Goal: Task Accomplishment & Management: Manage account settings

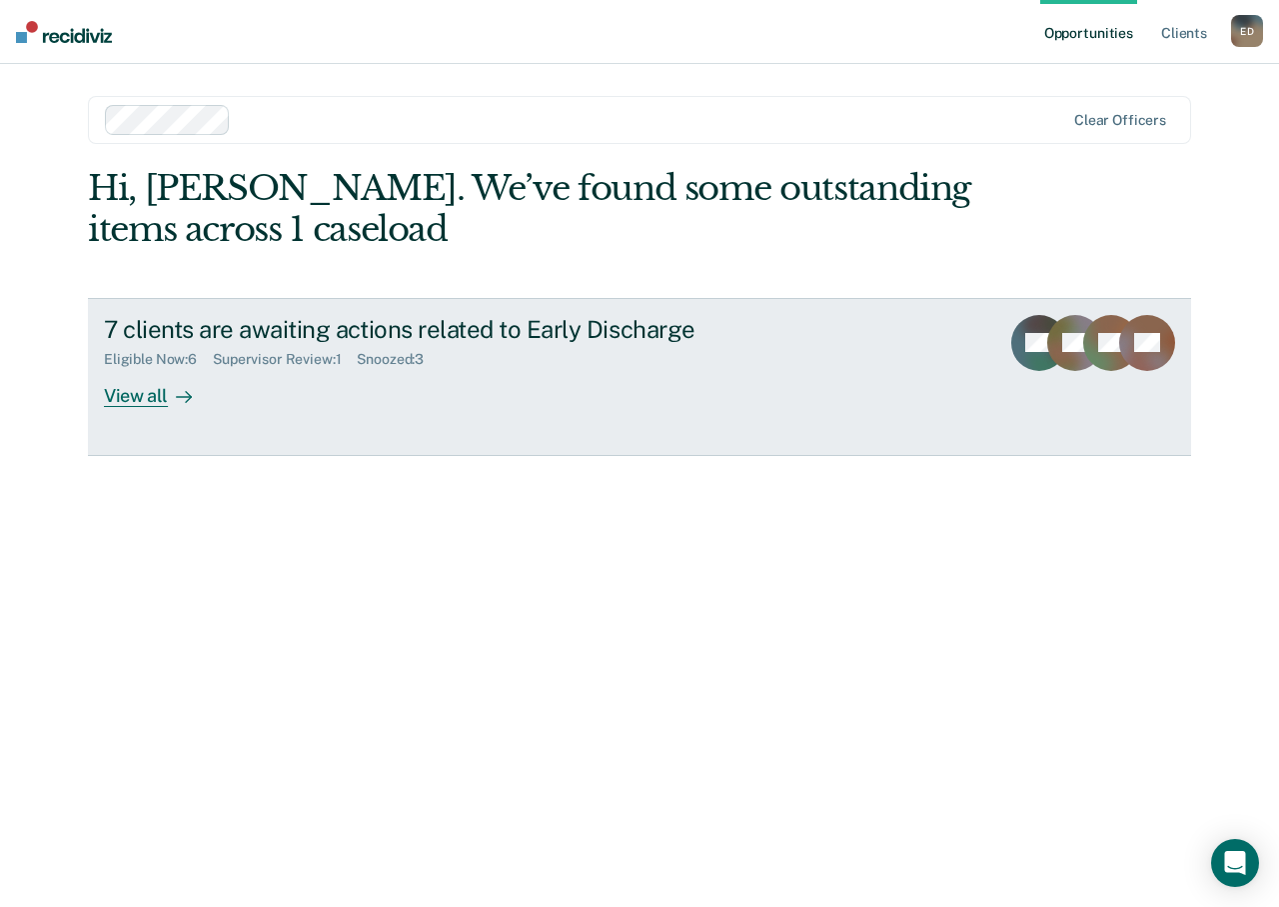
click at [126, 384] on div "View all" at bounding box center [160, 387] width 112 height 39
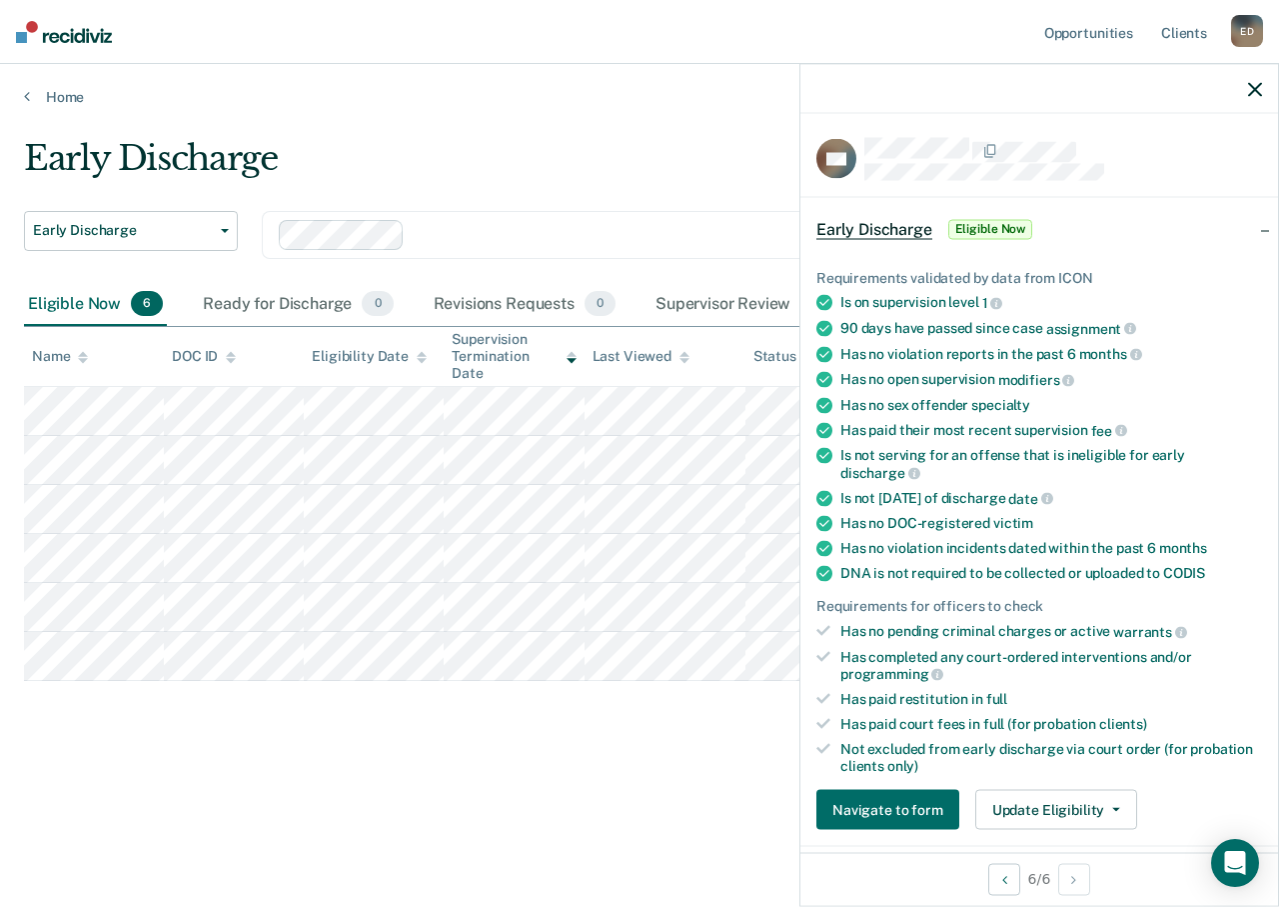
scroll to position [400, 0]
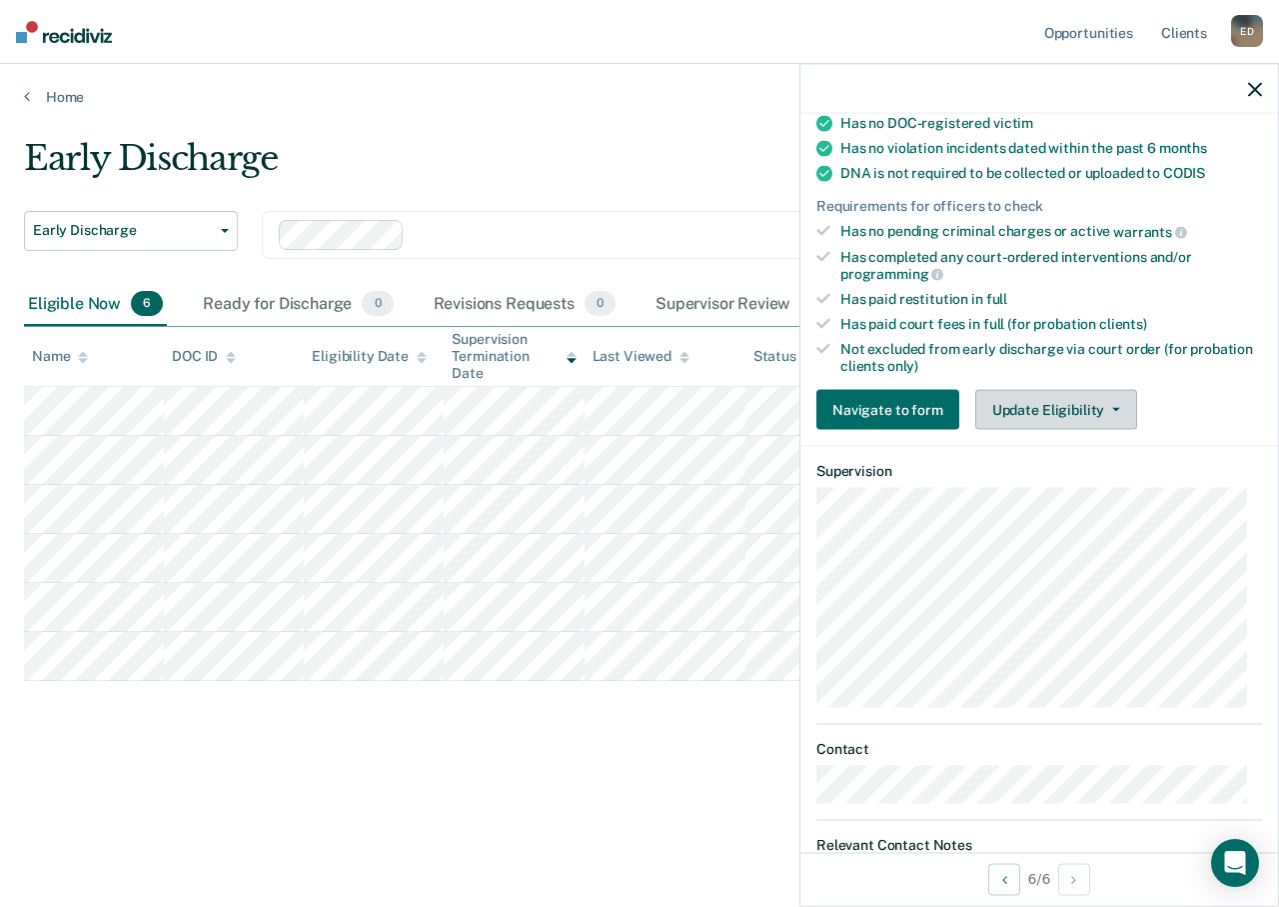
click at [1086, 403] on button "Update Eligibility" at bounding box center [1056, 410] width 162 height 40
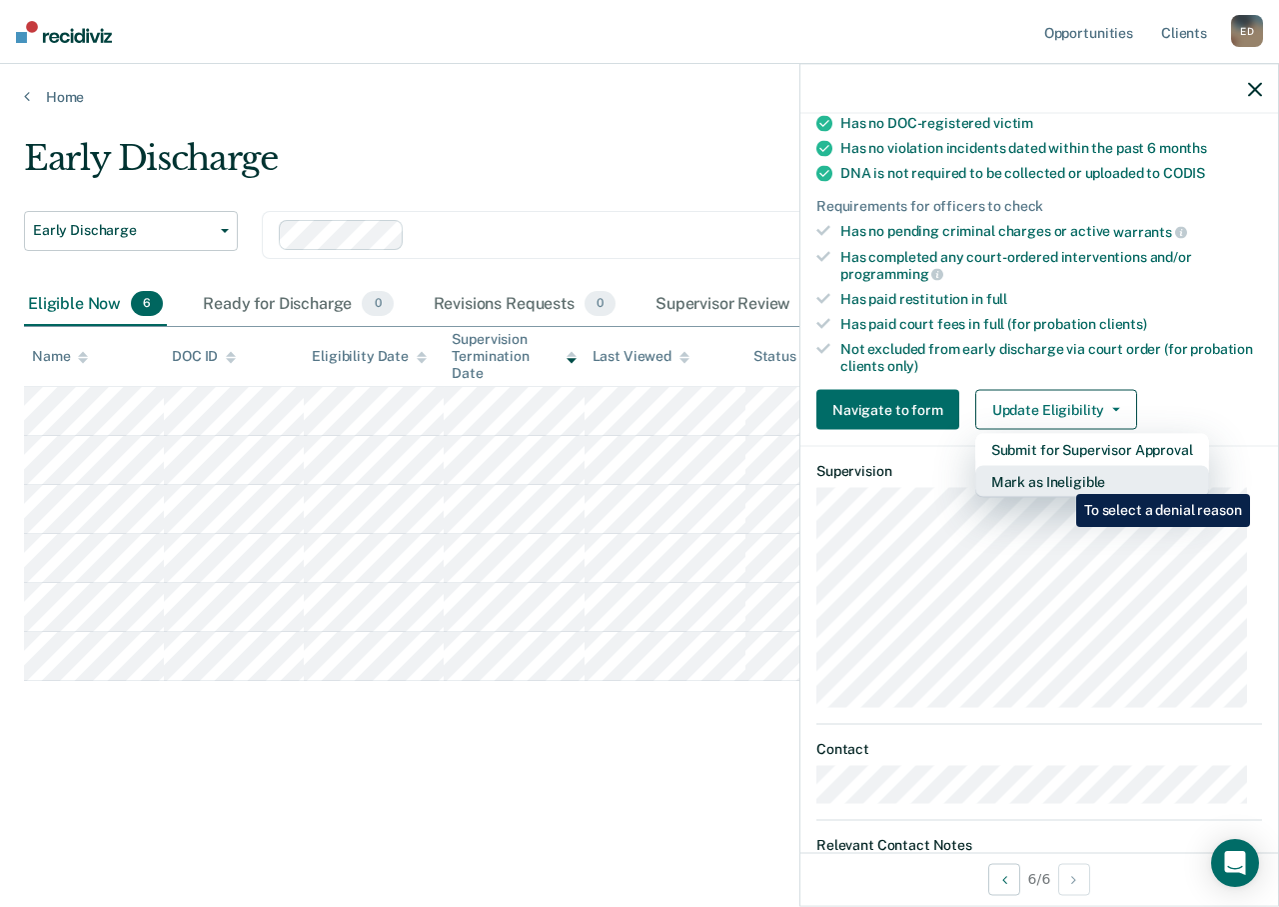
click at [1061, 479] on button "Mark as Ineligible" at bounding box center [1092, 482] width 234 height 32
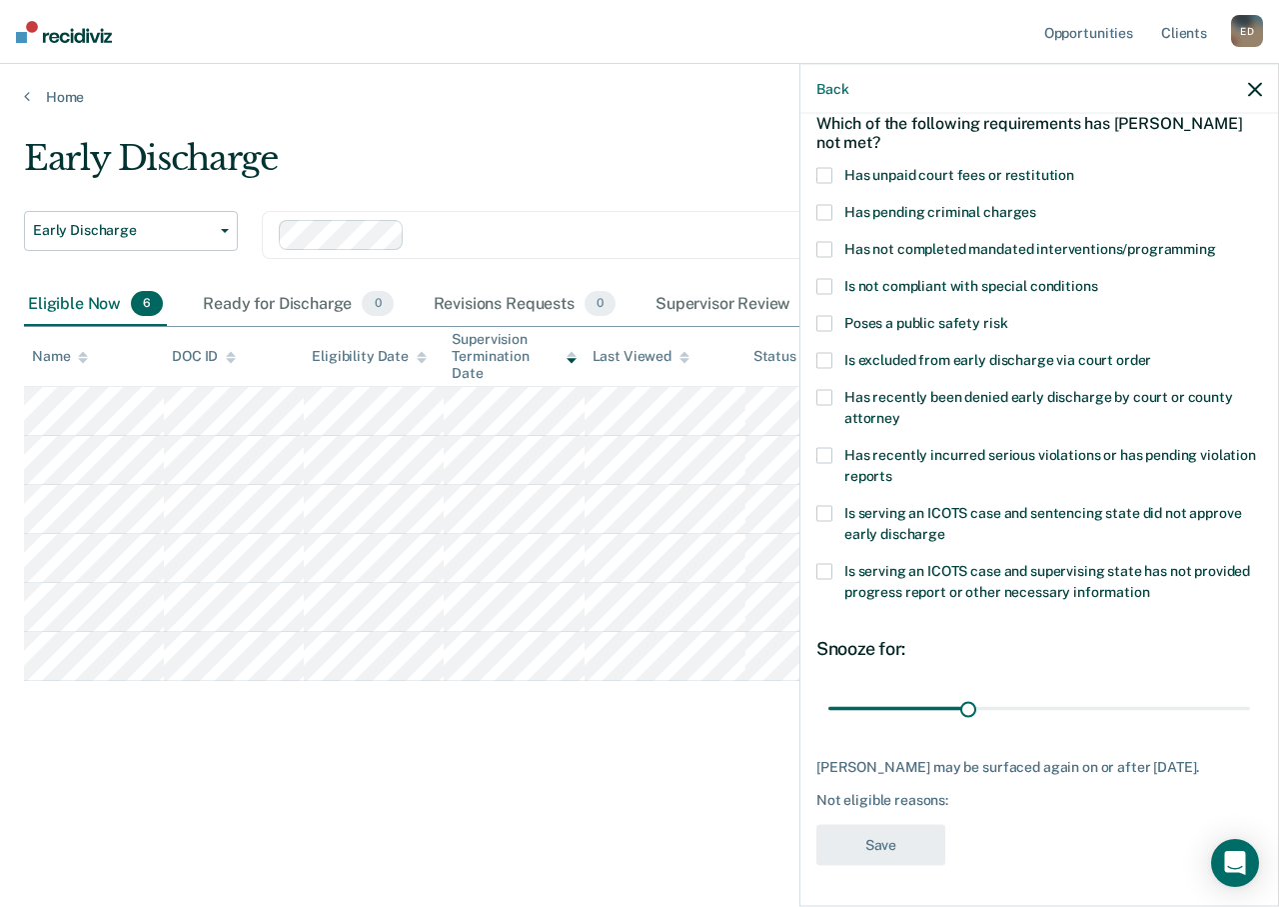
click at [827, 168] on span at bounding box center [825, 176] width 16 height 16
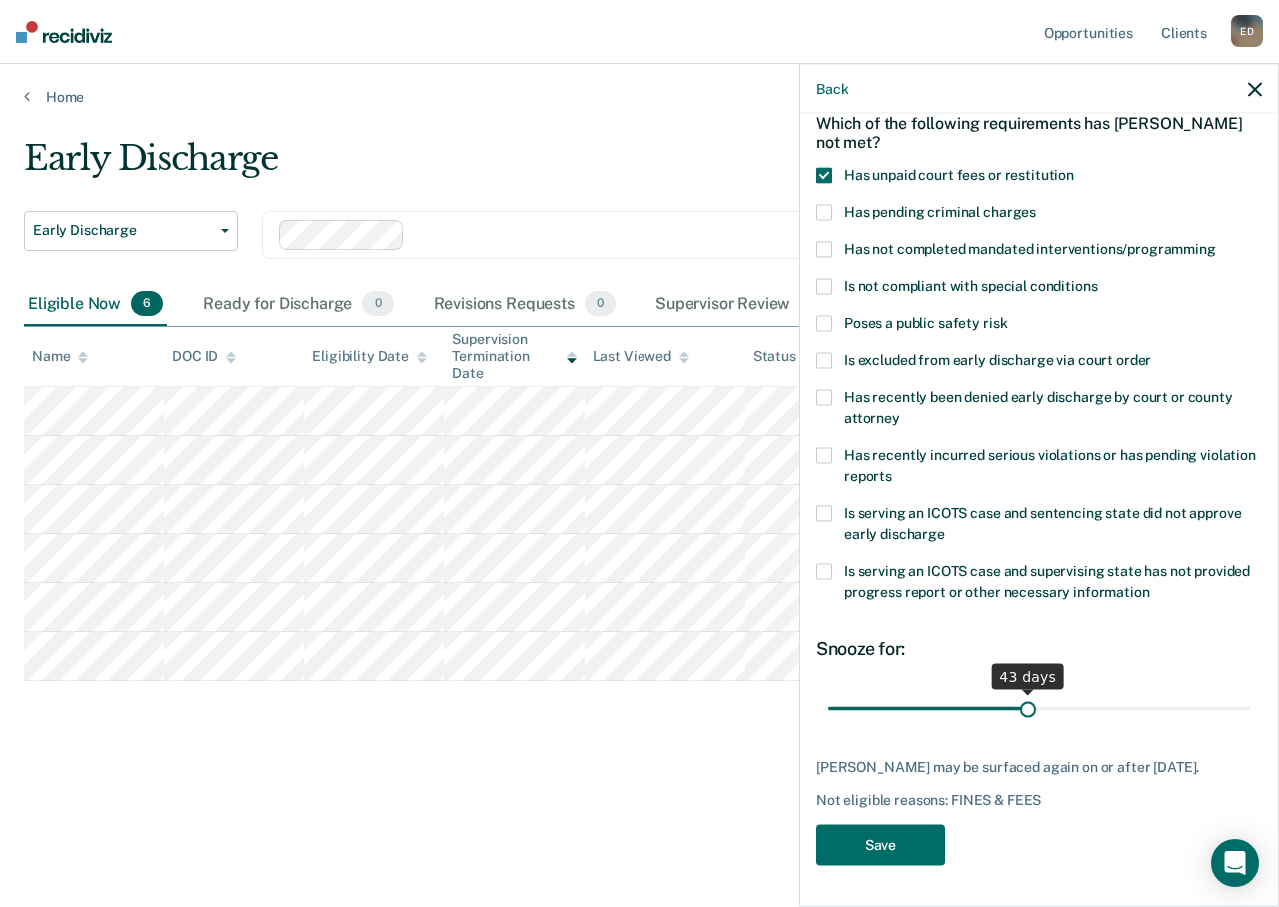
scroll to position [96, 0]
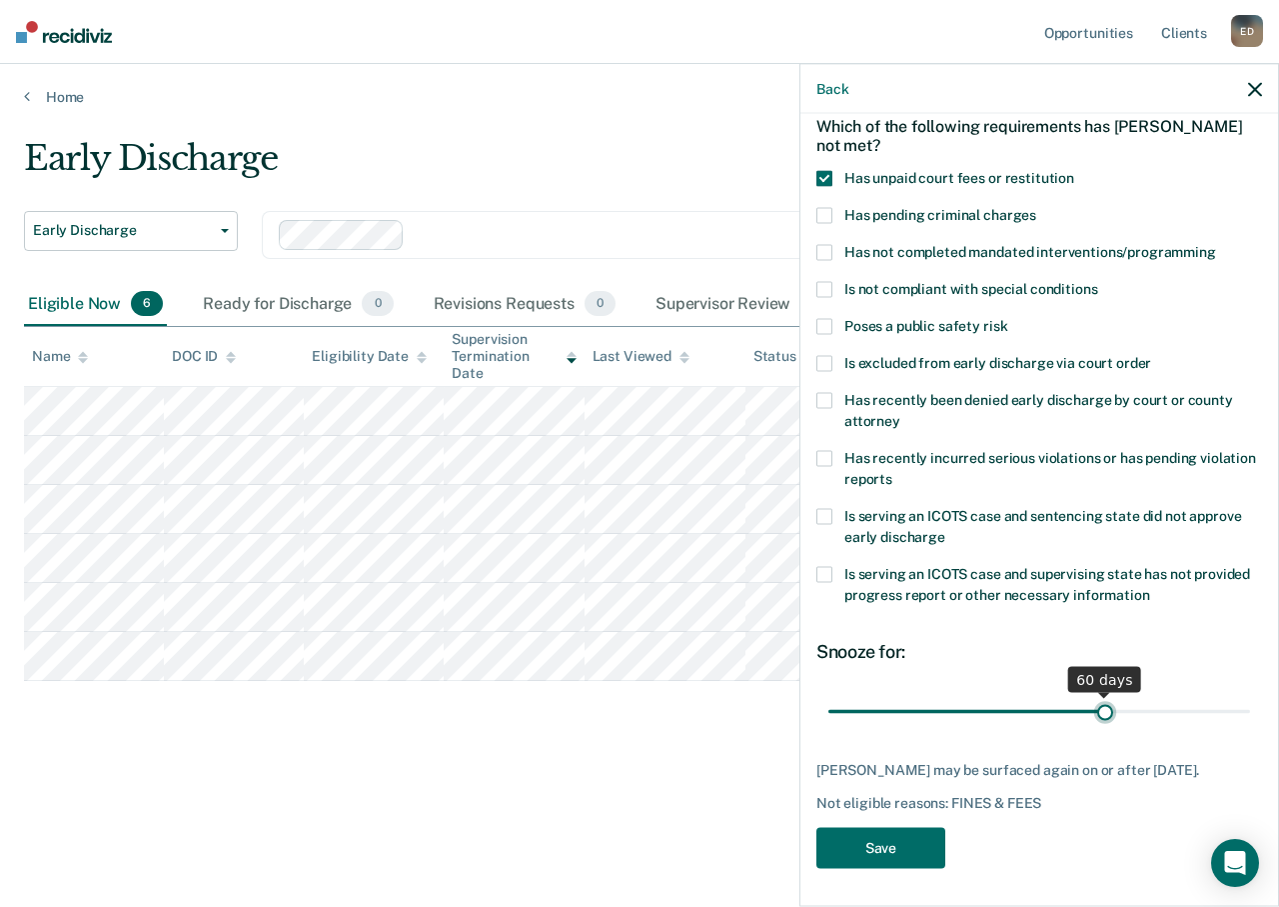
drag, startPoint x: 963, startPoint y: 686, endPoint x: 1095, endPoint y: 686, distance: 131.9
type input "60"
click at [1095, 694] on input "range" at bounding box center [1040, 711] width 422 height 35
click at [898, 856] on button "Save" at bounding box center [881, 848] width 129 height 41
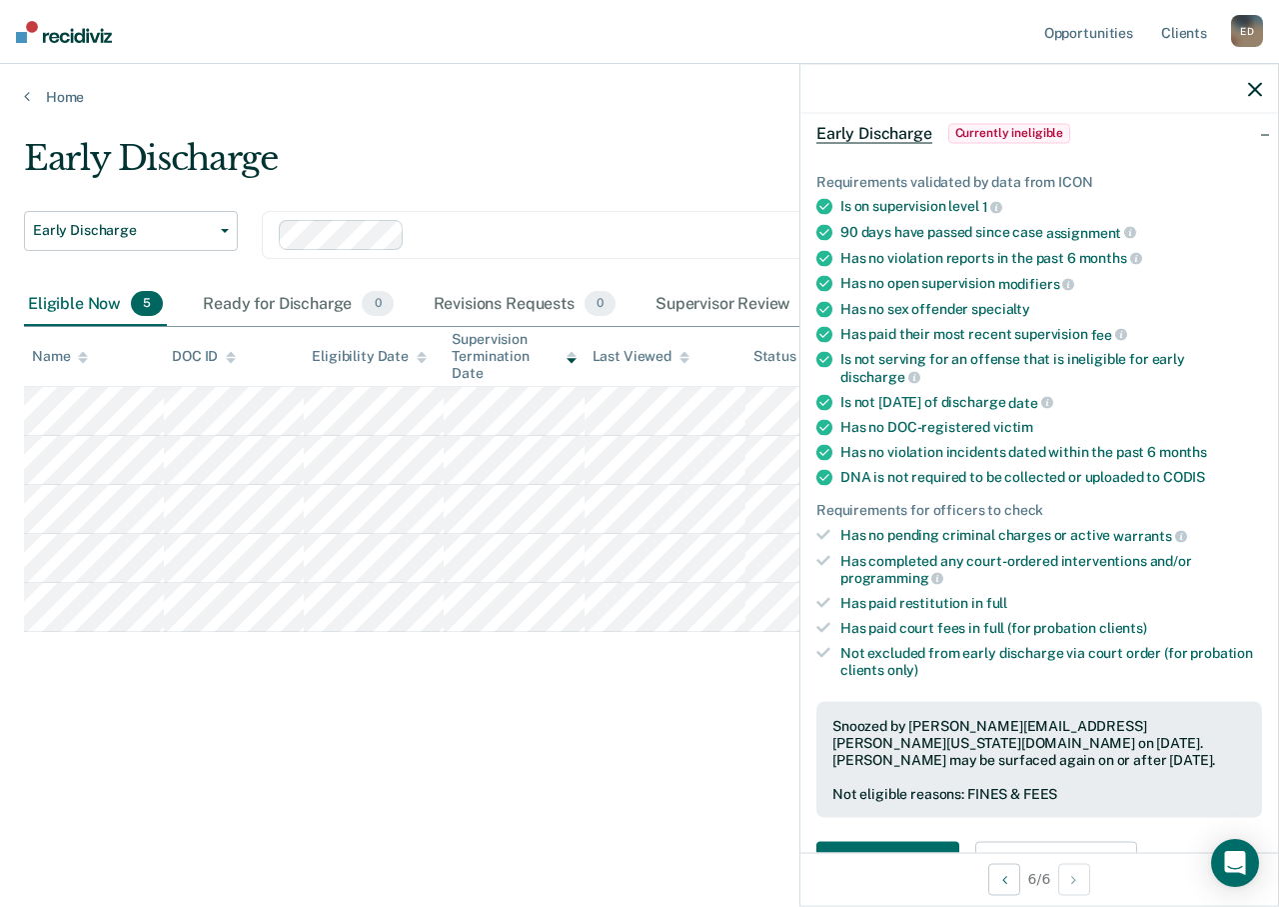
click at [710, 721] on div "Early Discharge Early Discharge Early Discharge Clear officers Eligible Now 5 R…" at bounding box center [639, 447] width 1231 height 619
click at [1251, 90] on icon "button" at bounding box center [1255, 89] width 14 height 14
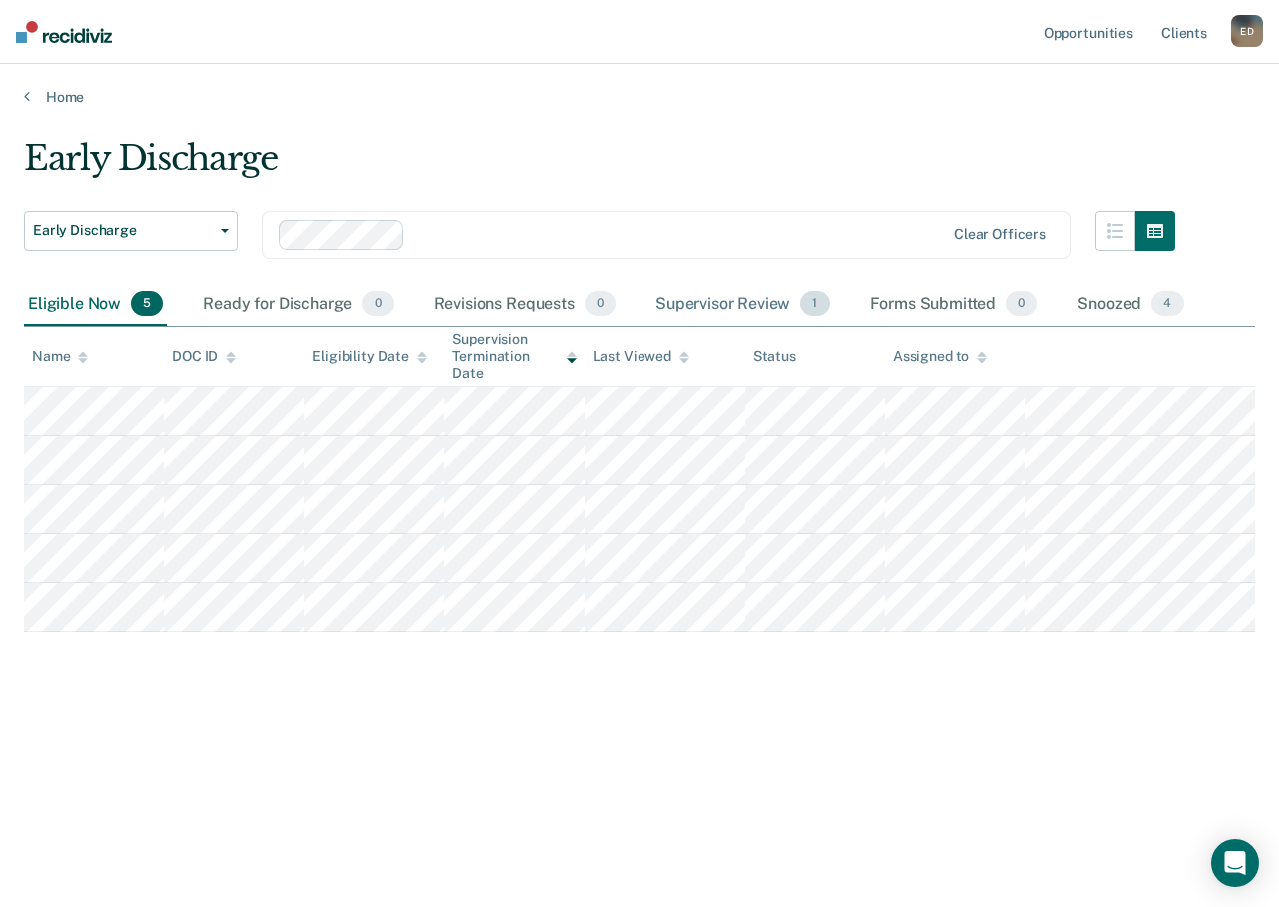
click at [719, 307] on div "Supervisor Review 1" at bounding box center [743, 305] width 183 height 44
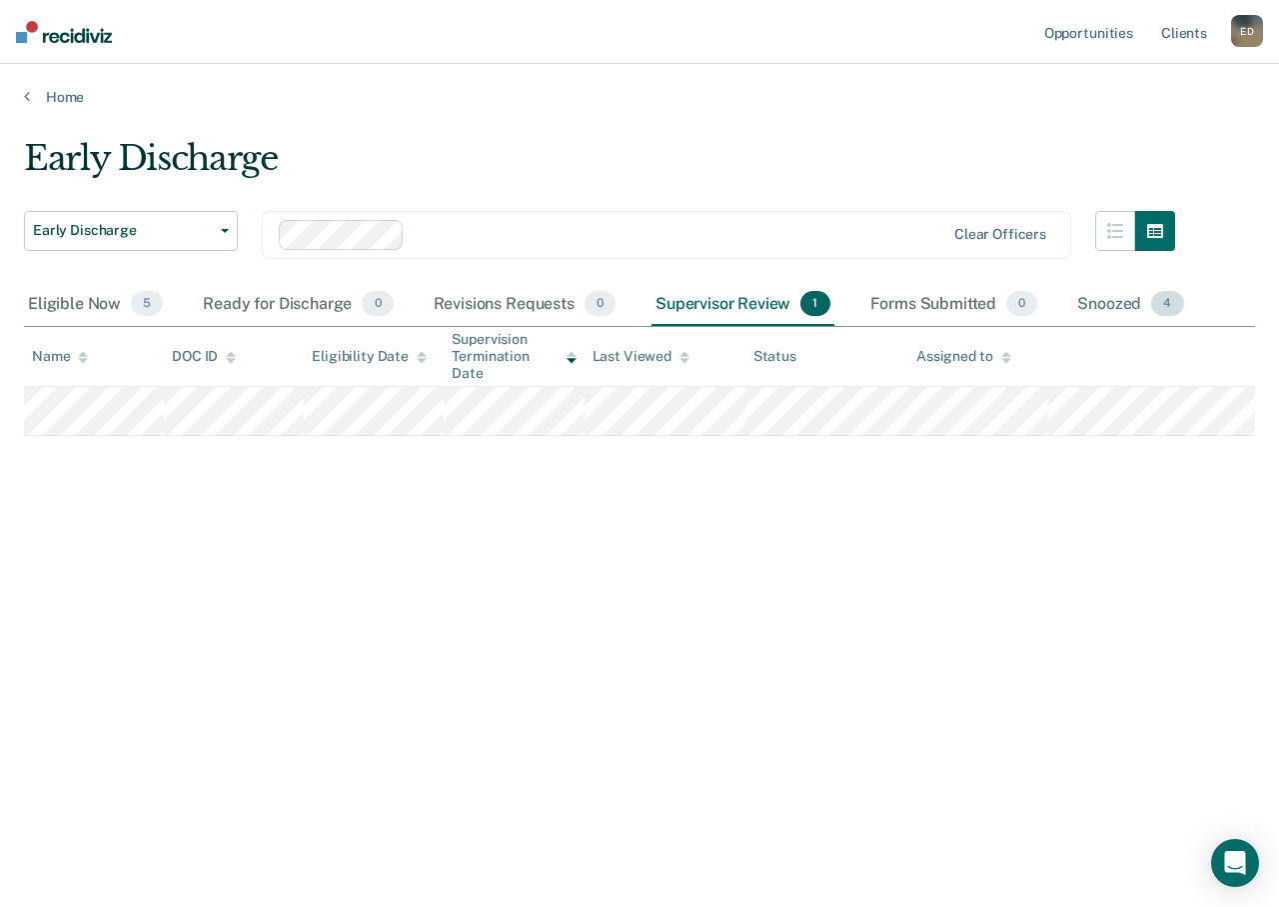
click at [1112, 305] on div "Snoozed 4" at bounding box center [1130, 305] width 114 height 44
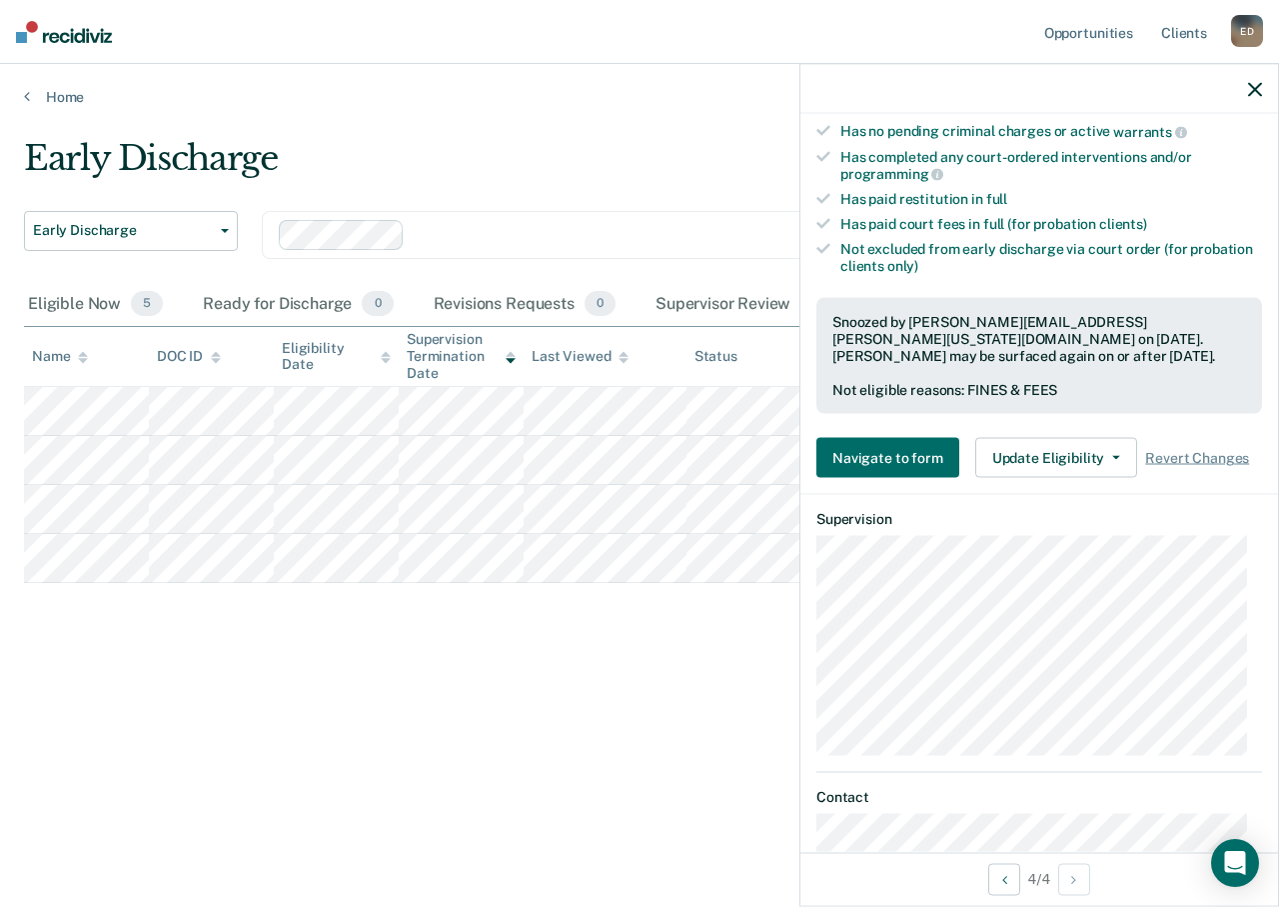
scroll to position [400, 0]
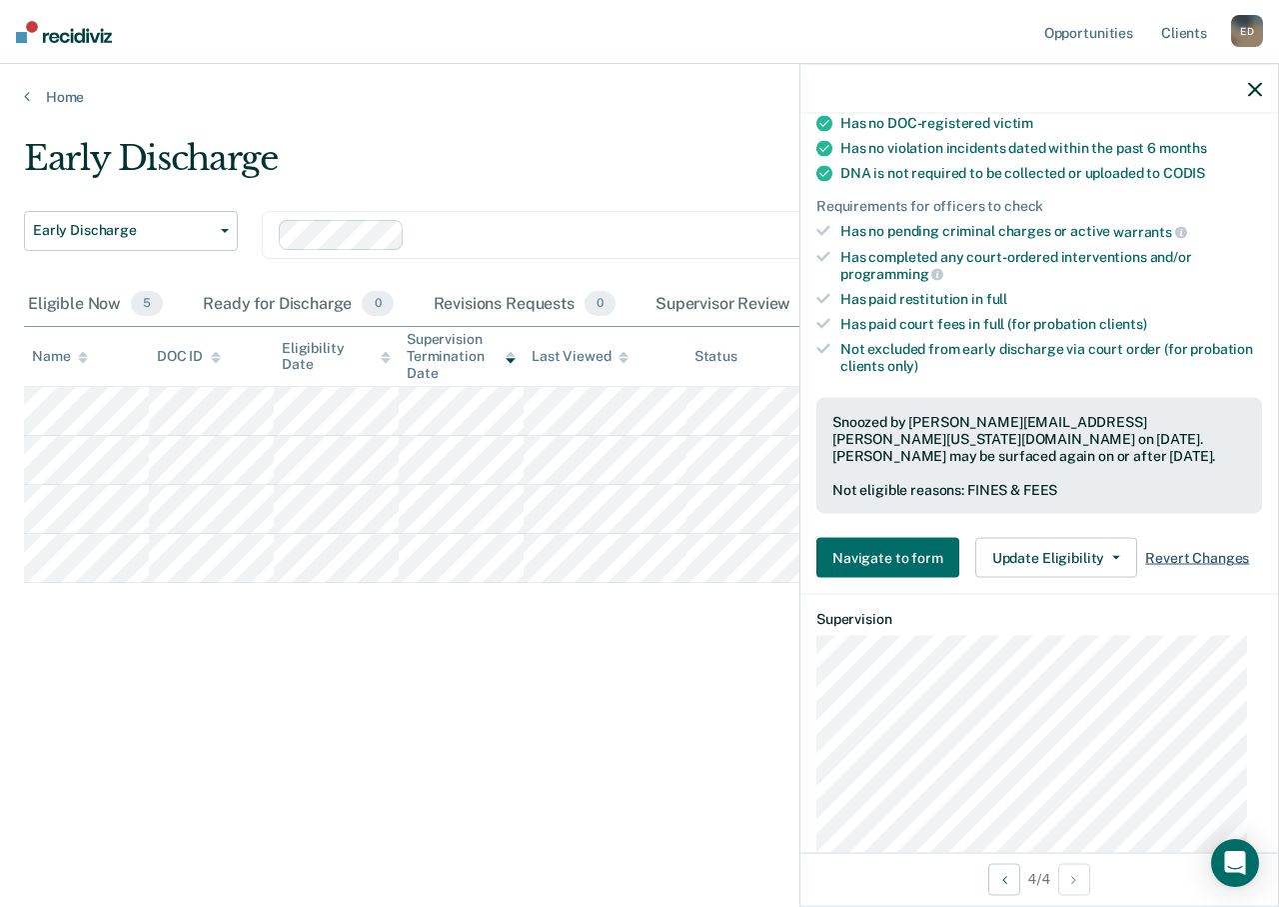
click at [1211, 549] on span "Revert Changes" at bounding box center [1197, 557] width 104 height 17
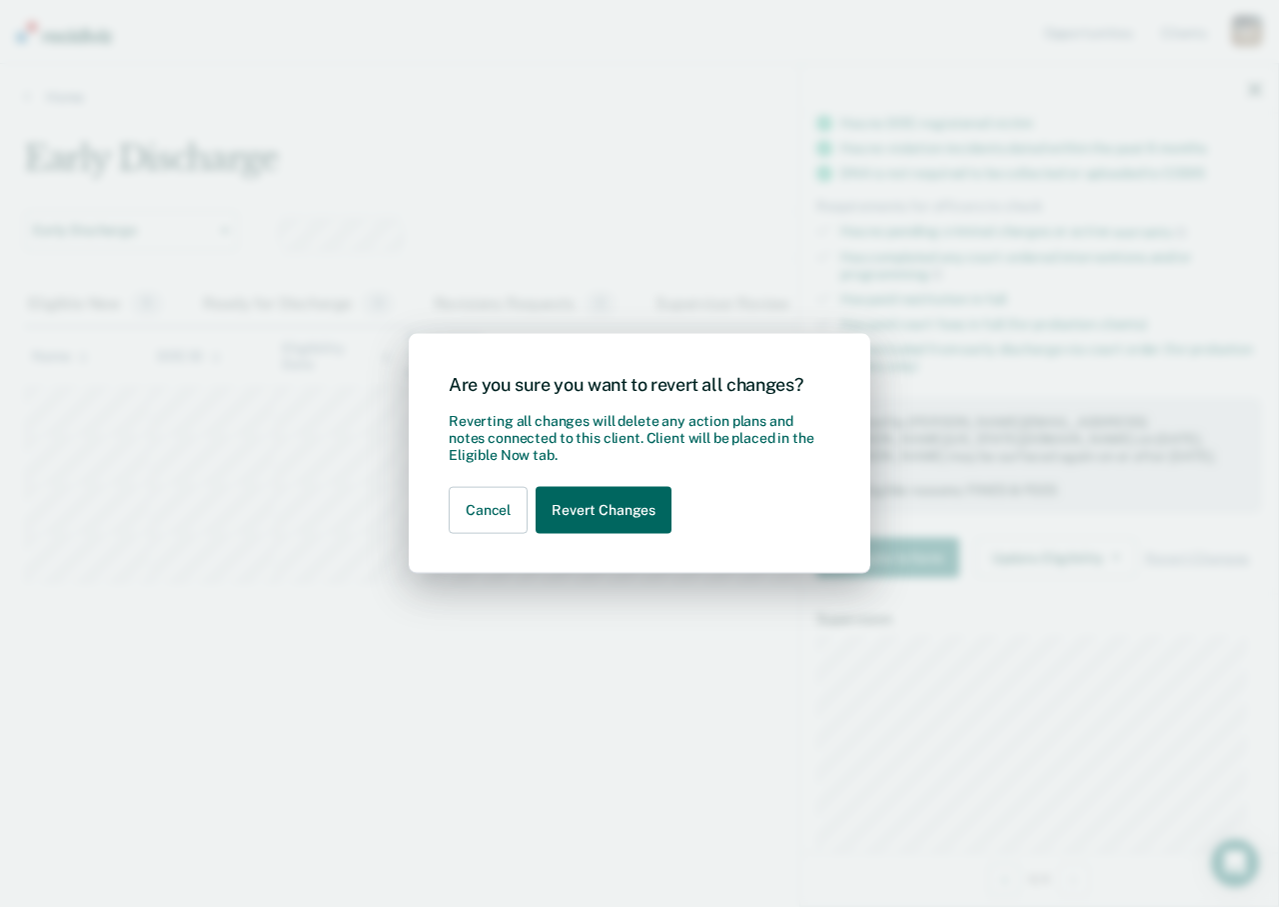
click at [631, 519] on button "Revert Changes" at bounding box center [604, 510] width 136 height 47
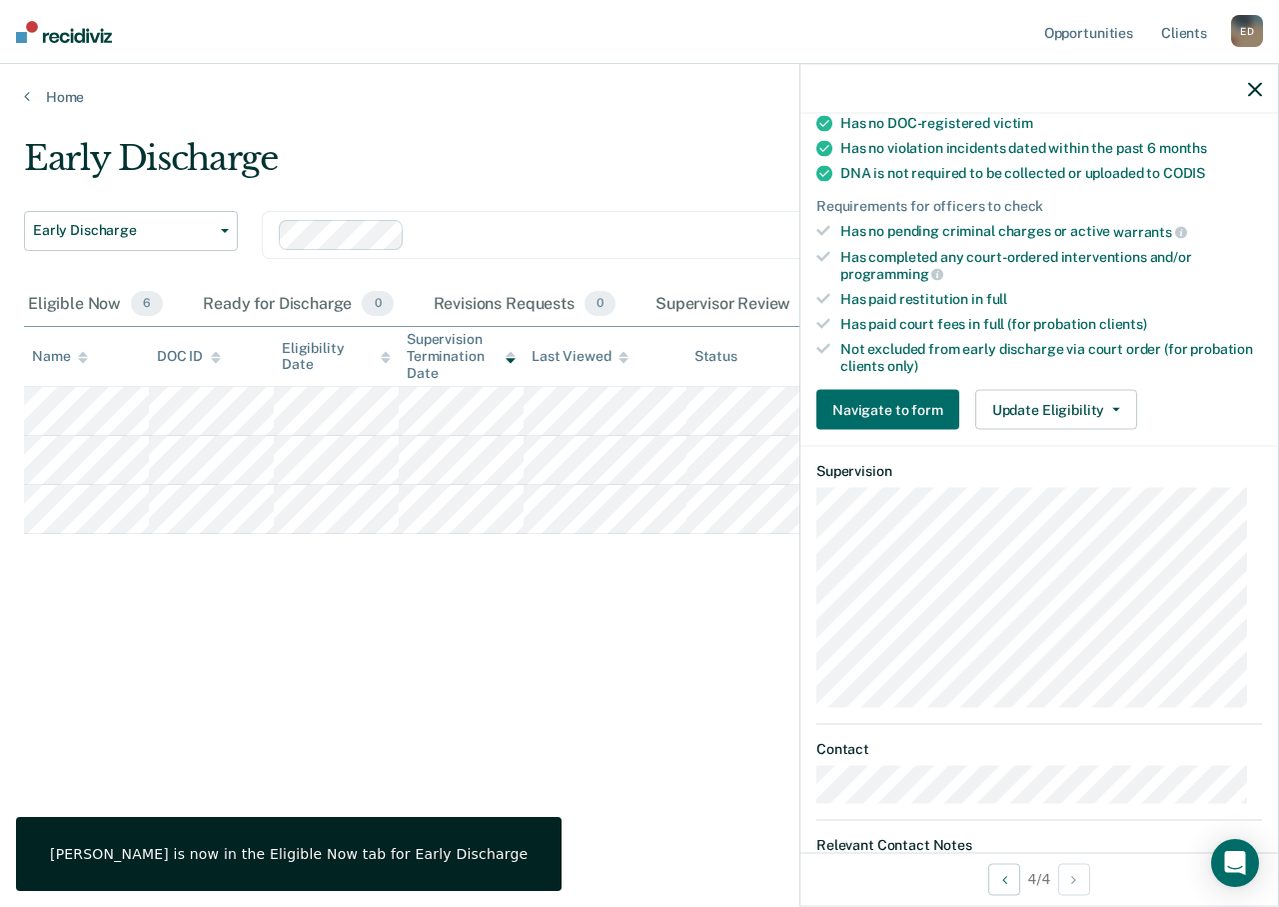
click at [1245, 88] on div at bounding box center [1040, 89] width 478 height 50
click at [1254, 86] on icon "button" at bounding box center [1255, 89] width 14 height 14
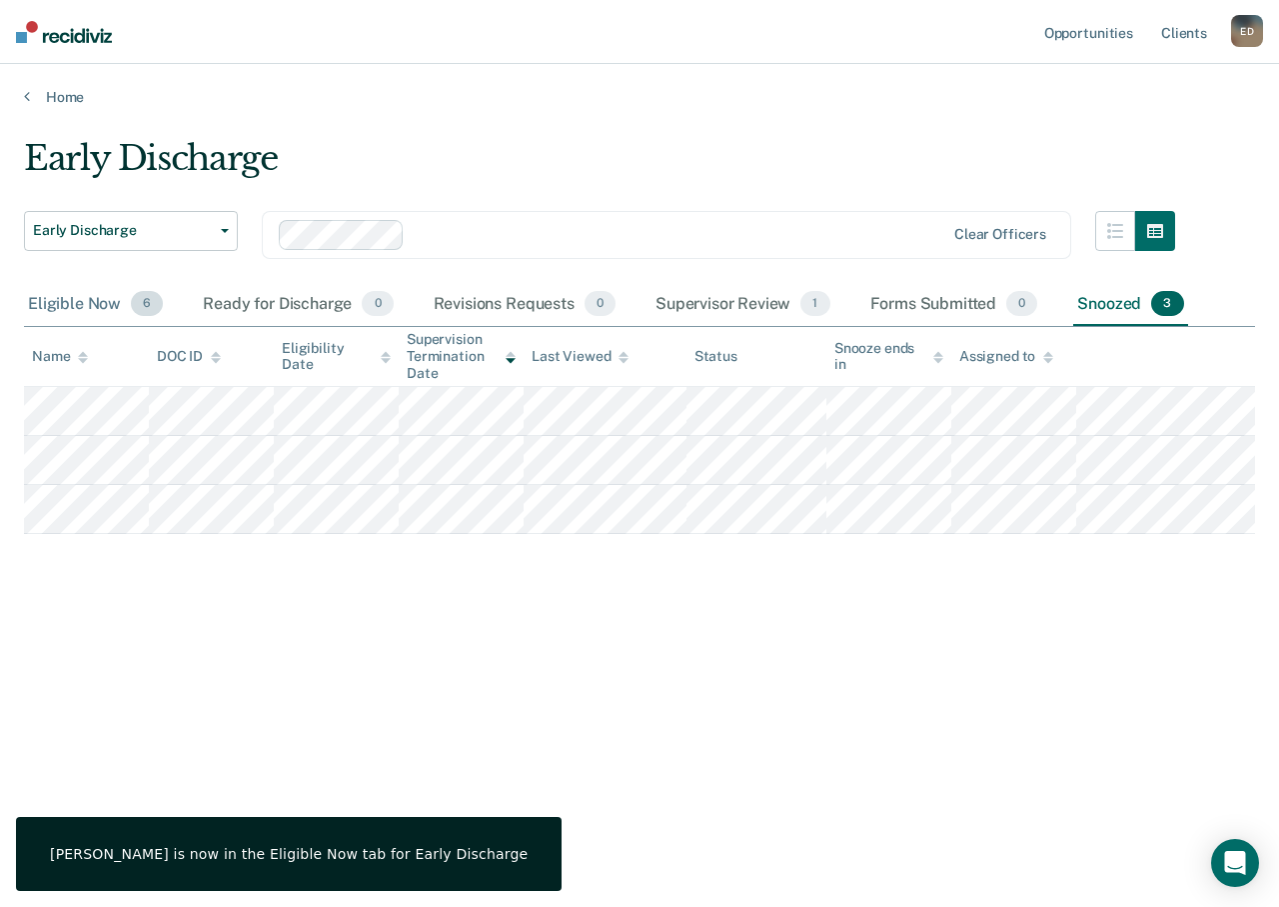
click at [69, 311] on div "Eligible Now 6" at bounding box center [95, 305] width 143 height 44
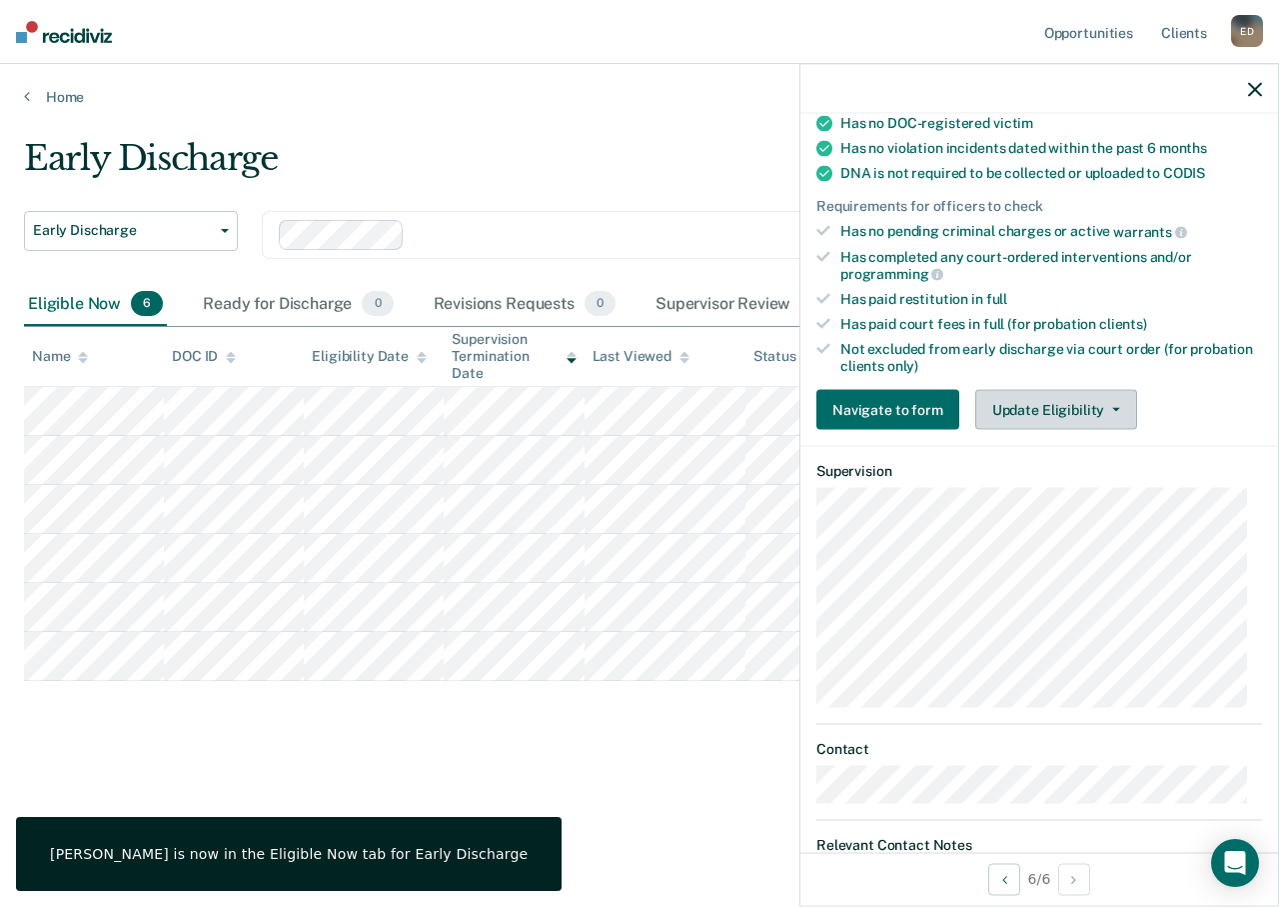
click at [1067, 408] on button "Update Eligibility" at bounding box center [1056, 410] width 162 height 40
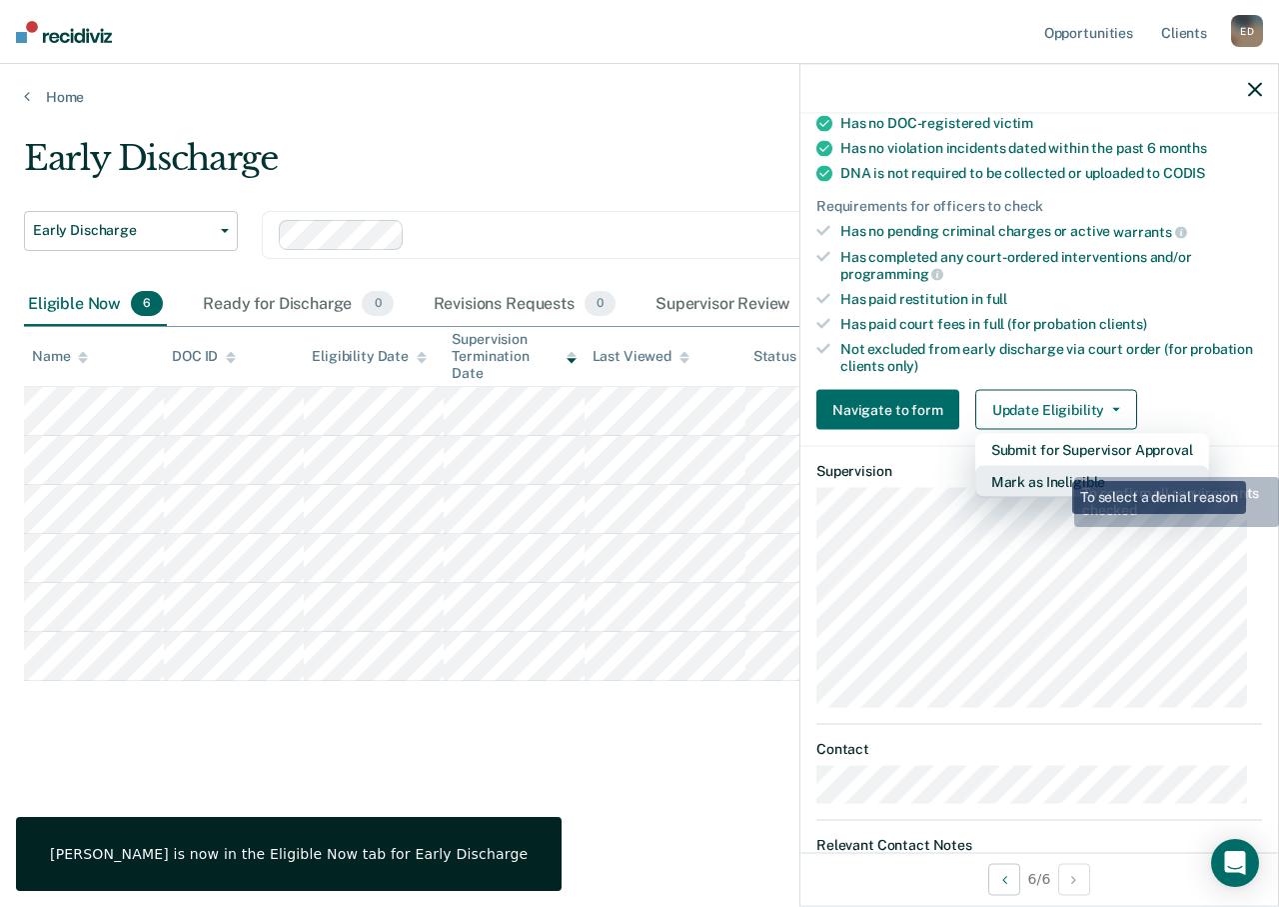
click at [1053, 472] on button "Mark as Ineligible" at bounding box center [1092, 482] width 234 height 32
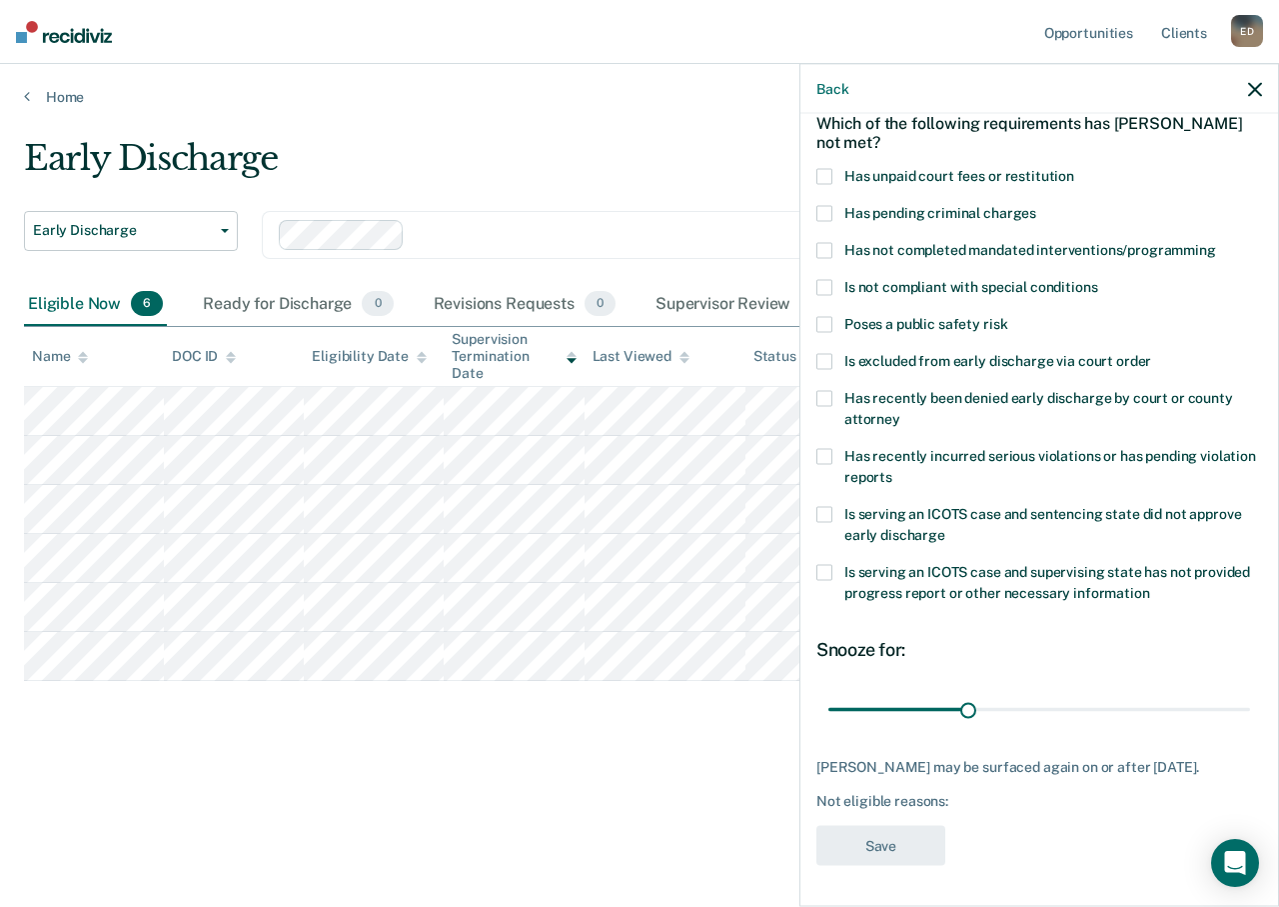
scroll to position [113, 0]
click at [829, 168] on span at bounding box center [825, 176] width 16 height 16
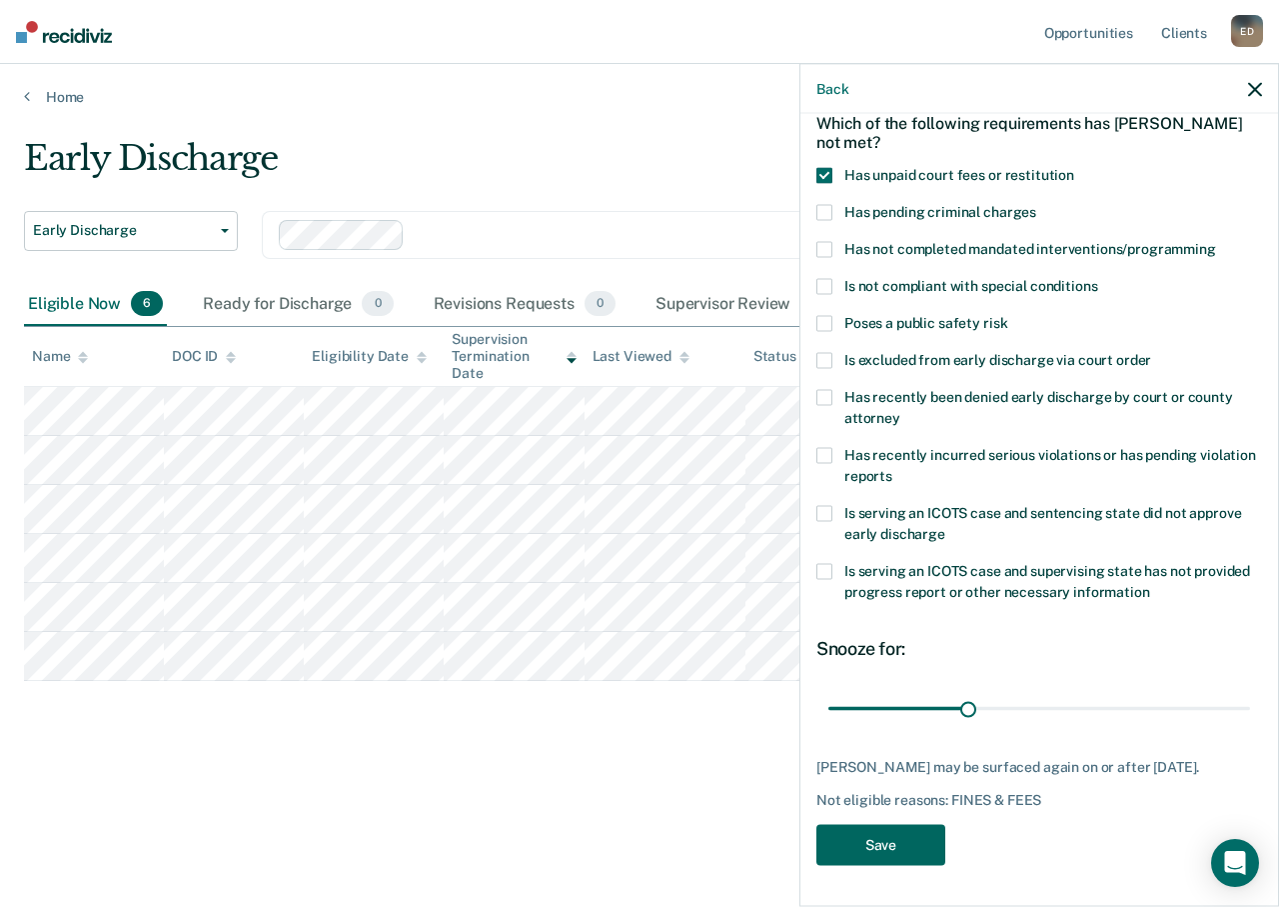
click at [887, 860] on button "Save" at bounding box center [881, 845] width 129 height 41
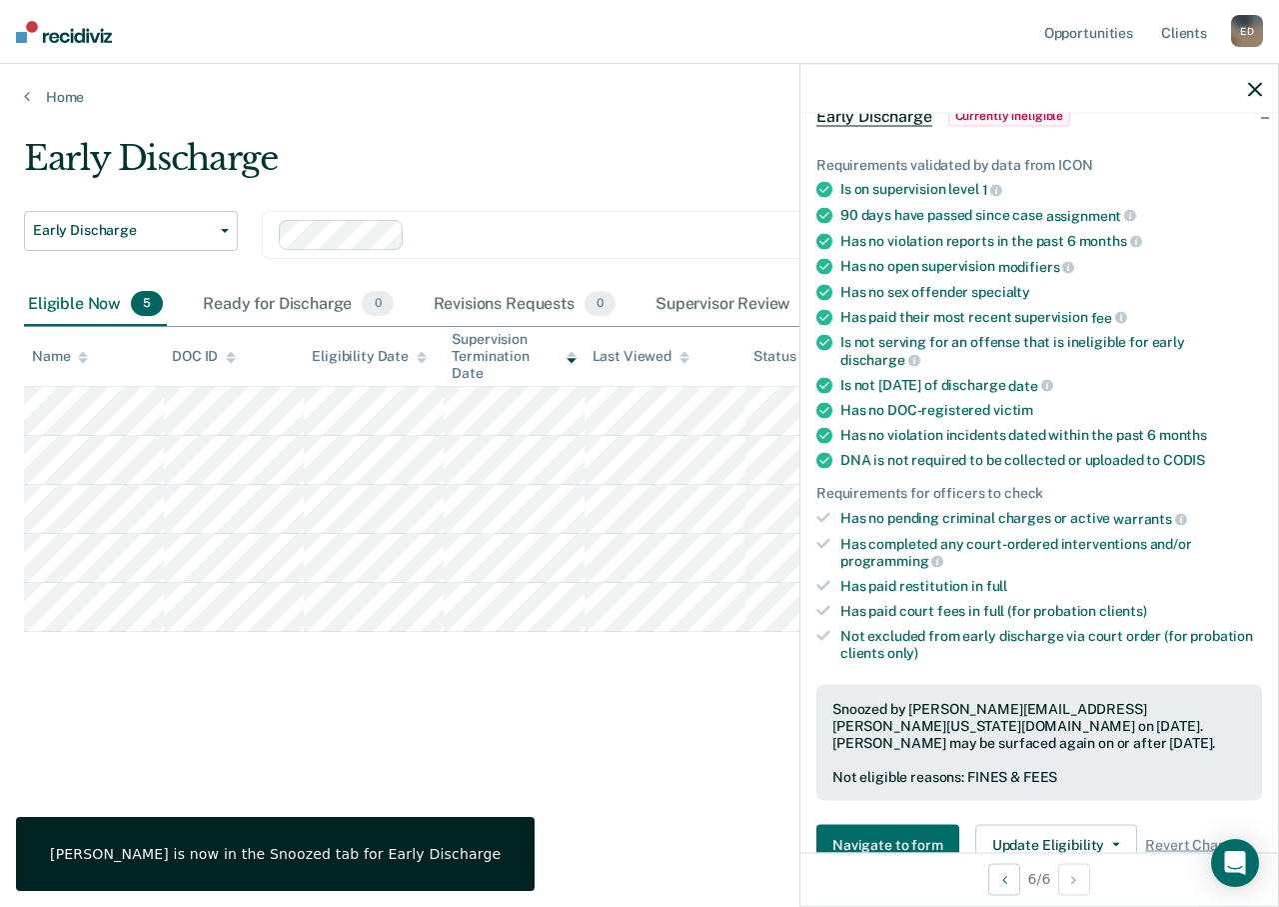
click at [1252, 90] on icon "button" at bounding box center [1255, 89] width 14 height 14
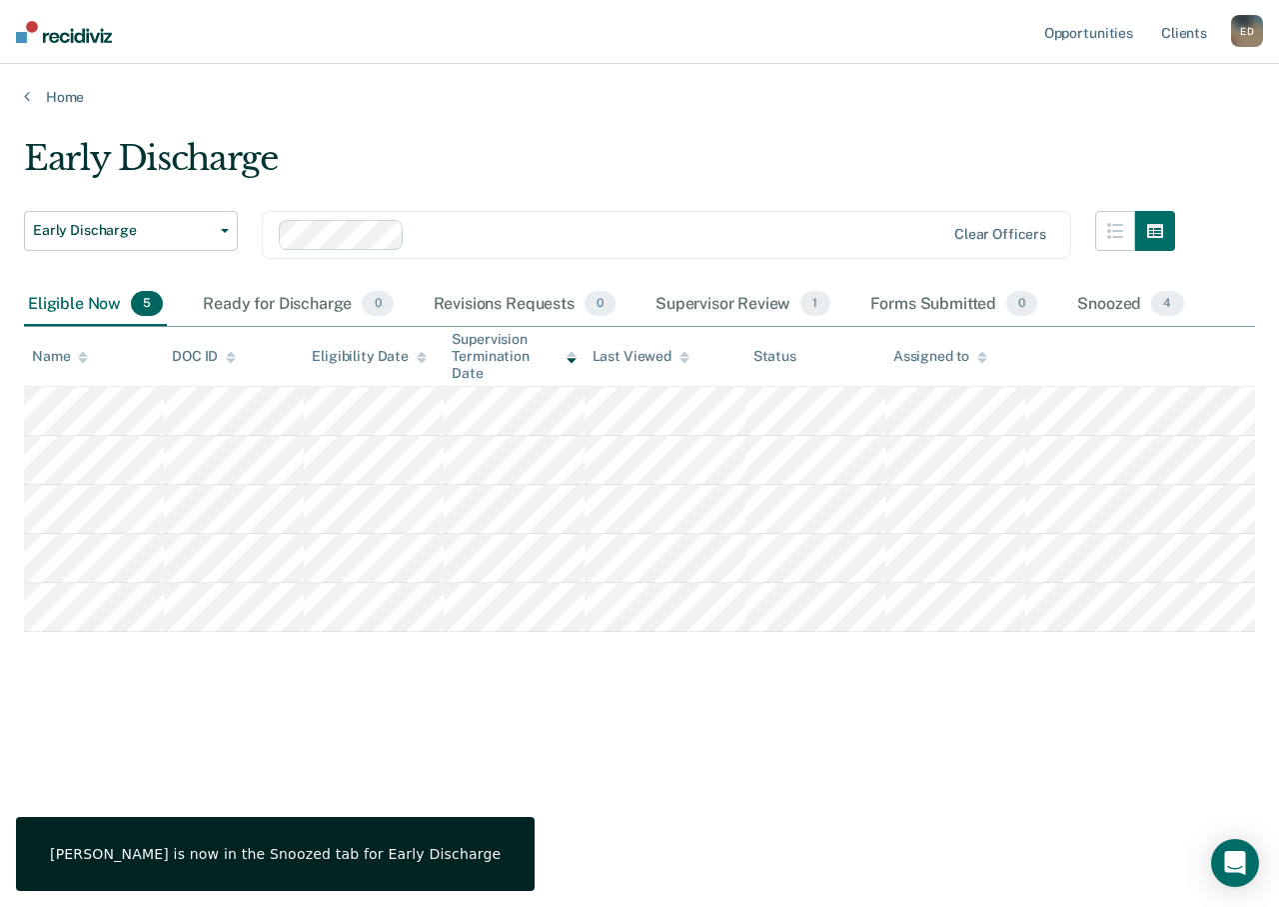
click at [758, 674] on div "Early Discharge Early Discharge Early Discharge Clear officers Eligible Now 5 R…" at bounding box center [639, 447] width 1231 height 619
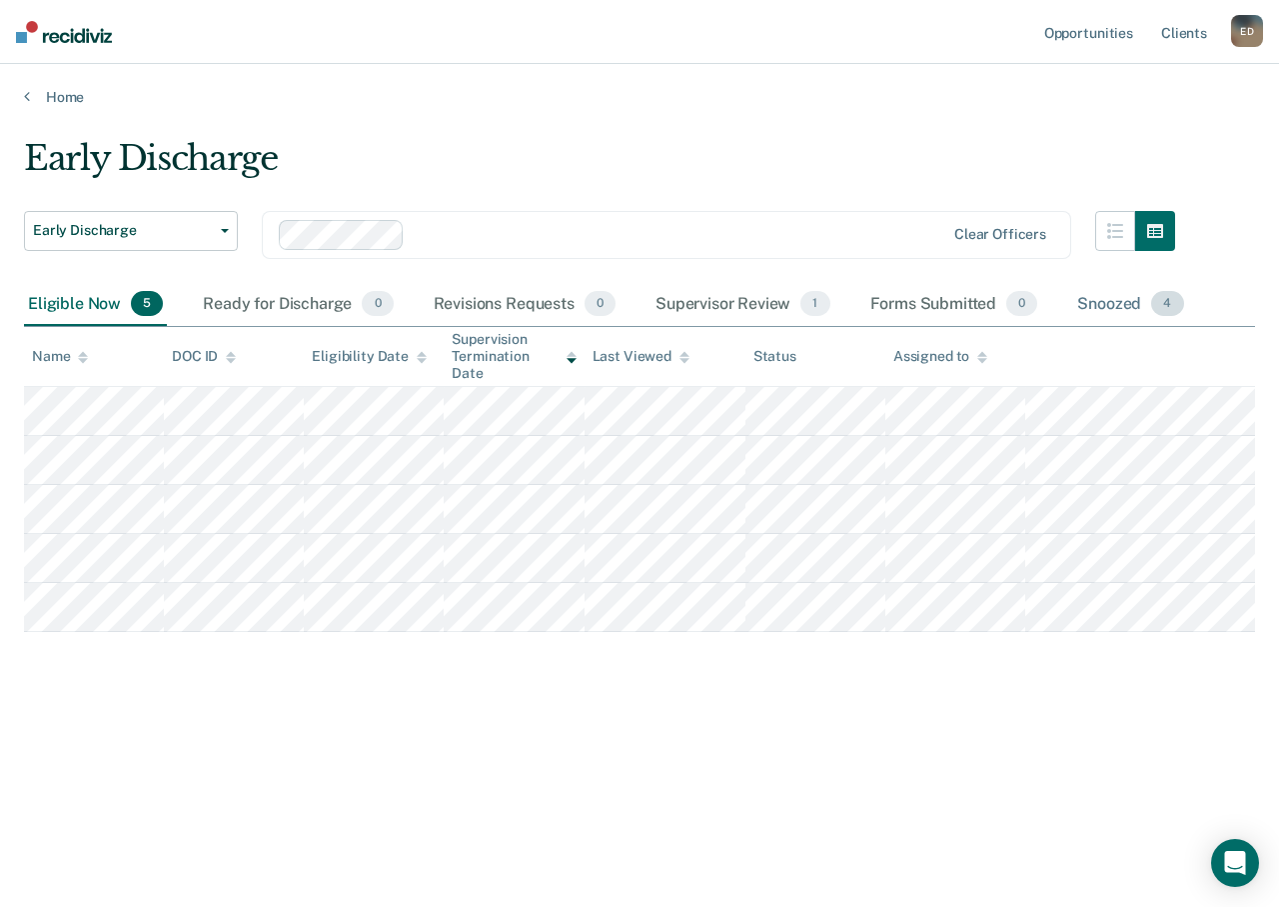
click at [1123, 306] on div "Snoozed 4" at bounding box center [1130, 305] width 114 height 44
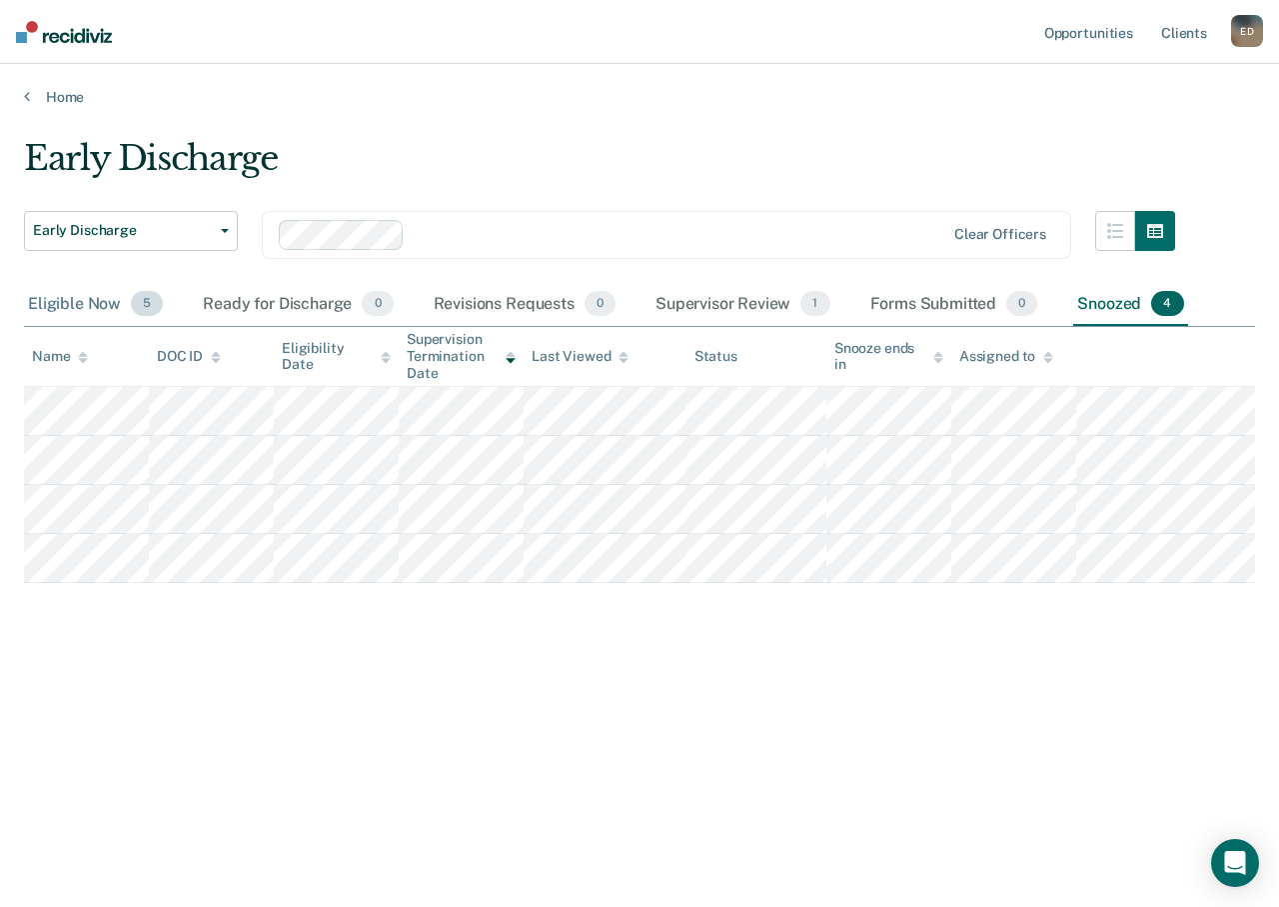
click at [75, 311] on div "Eligible Now 5" at bounding box center [95, 305] width 143 height 44
